Goal: Transaction & Acquisition: Download file/media

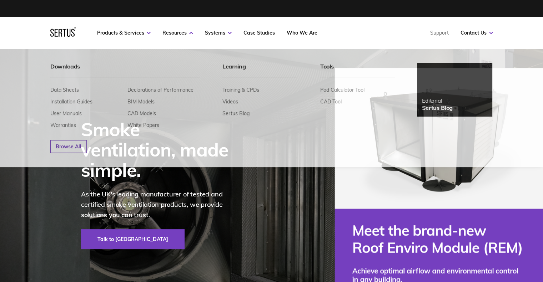
click at [148, 28] on nav "Products & Services Resources Systems Case Studies Who We Are Support Contact U…" at bounding box center [271, 32] width 443 height 31
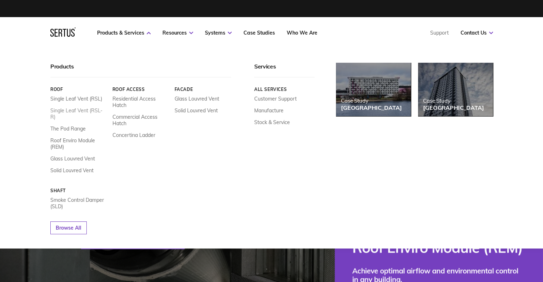
click at [76, 110] on link "Single Leaf Vent (RSL-R)" at bounding box center [78, 113] width 57 height 13
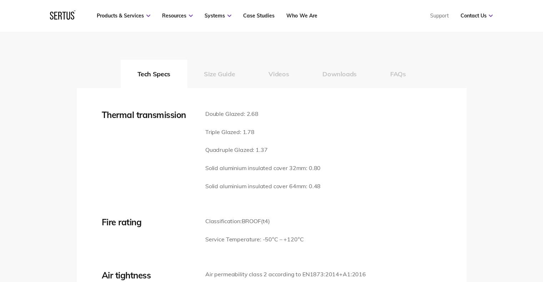
scroll to position [1046, 0]
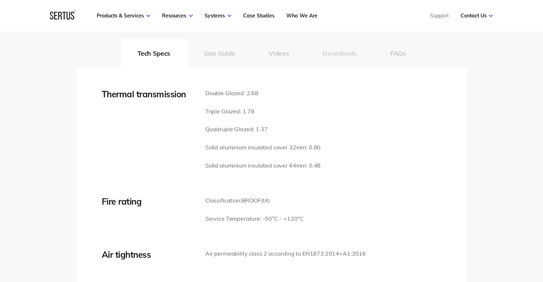
click at [339, 51] on button "Downloads" at bounding box center [340, 53] width 68 height 29
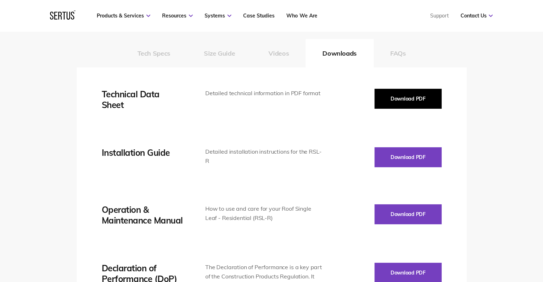
click at [416, 100] on button "Download PDF" at bounding box center [407, 99] width 67 height 20
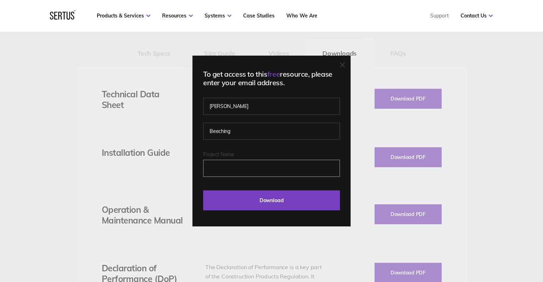
click at [245, 173] on input "Project Name" at bounding box center [271, 168] width 137 height 17
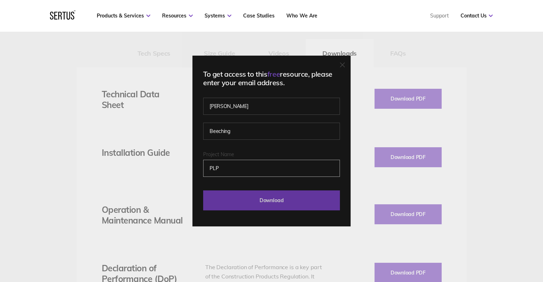
type input "PLP"
click at [258, 193] on input "Download" at bounding box center [271, 201] width 137 height 20
